Goal: Check status

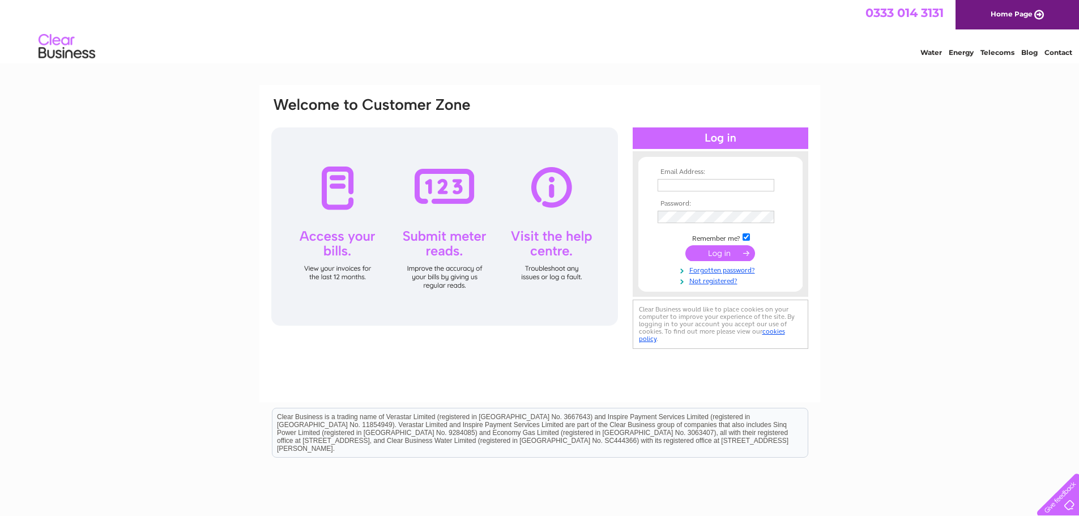
type input "info@waterloobathroomswirral.com"
click at [715, 259] on input "submit" at bounding box center [720, 253] width 70 height 16
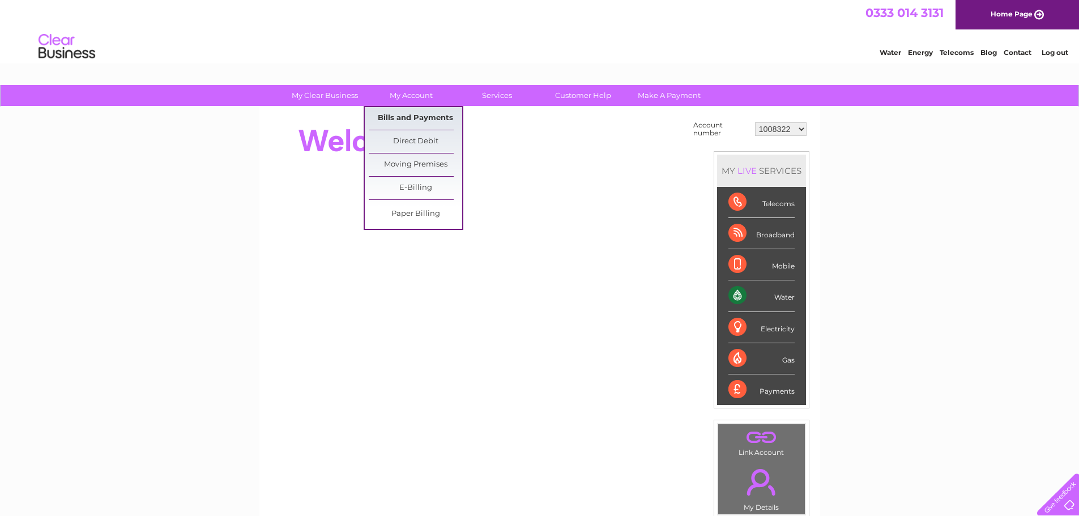
click at [407, 113] on link "Bills and Payments" at bounding box center [415, 118] width 93 height 23
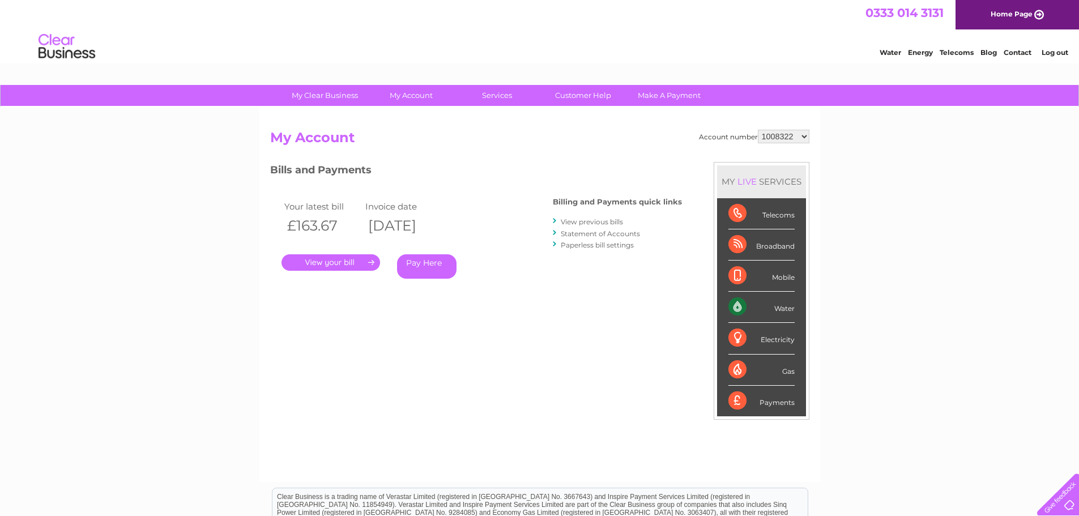
click at [336, 266] on link "." at bounding box center [331, 262] width 99 height 16
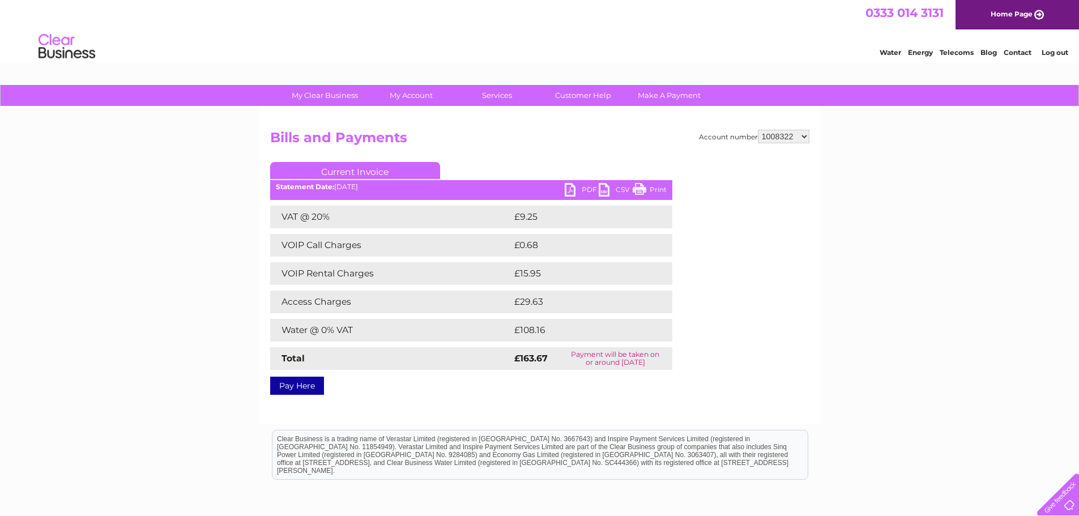
click at [575, 195] on link "PDF" at bounding box center [582, 191] width 34 height 16
